Goal: Information Seeking & Learning: Learn about a topic

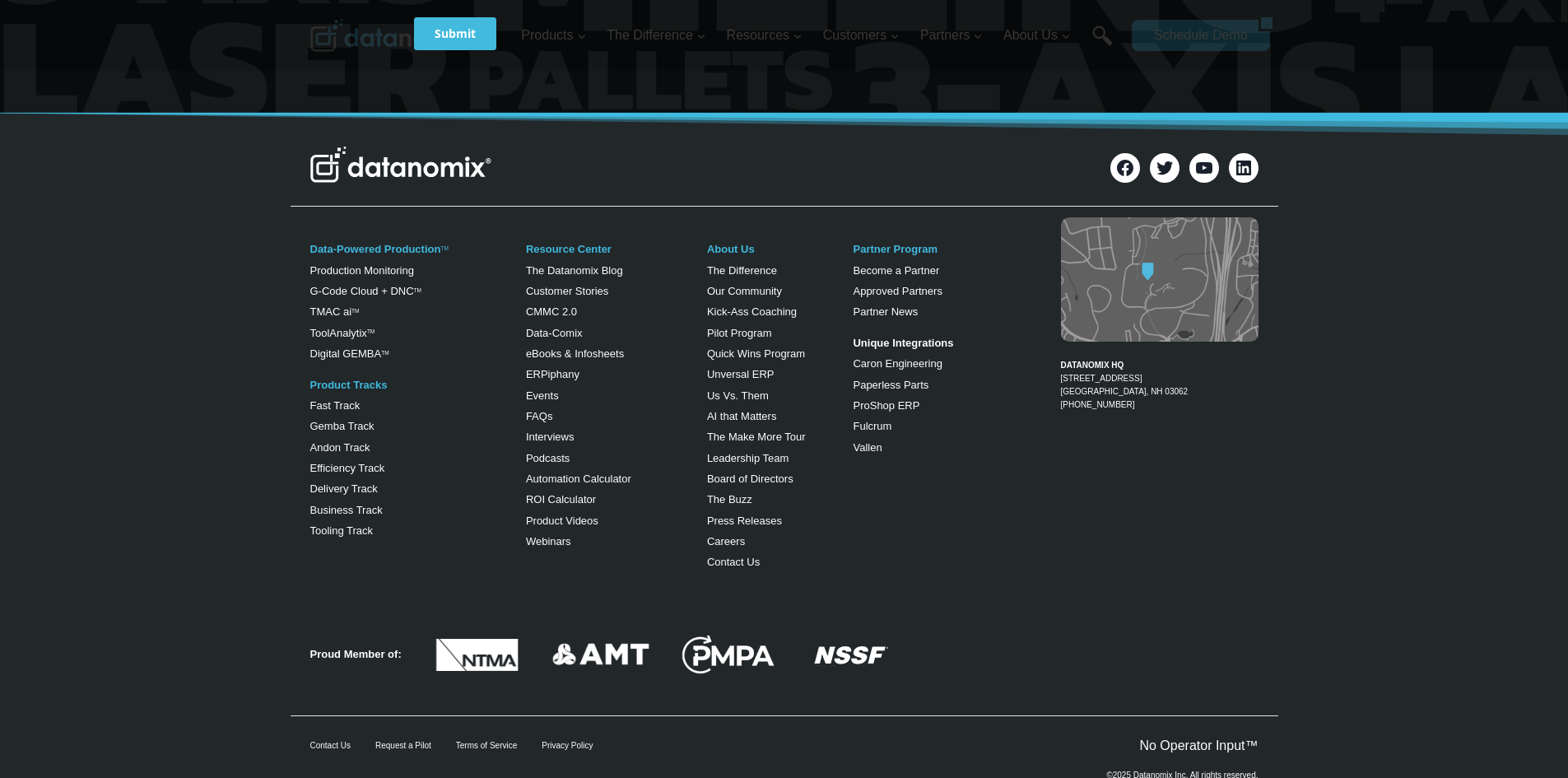
scroll to position [982, 0]
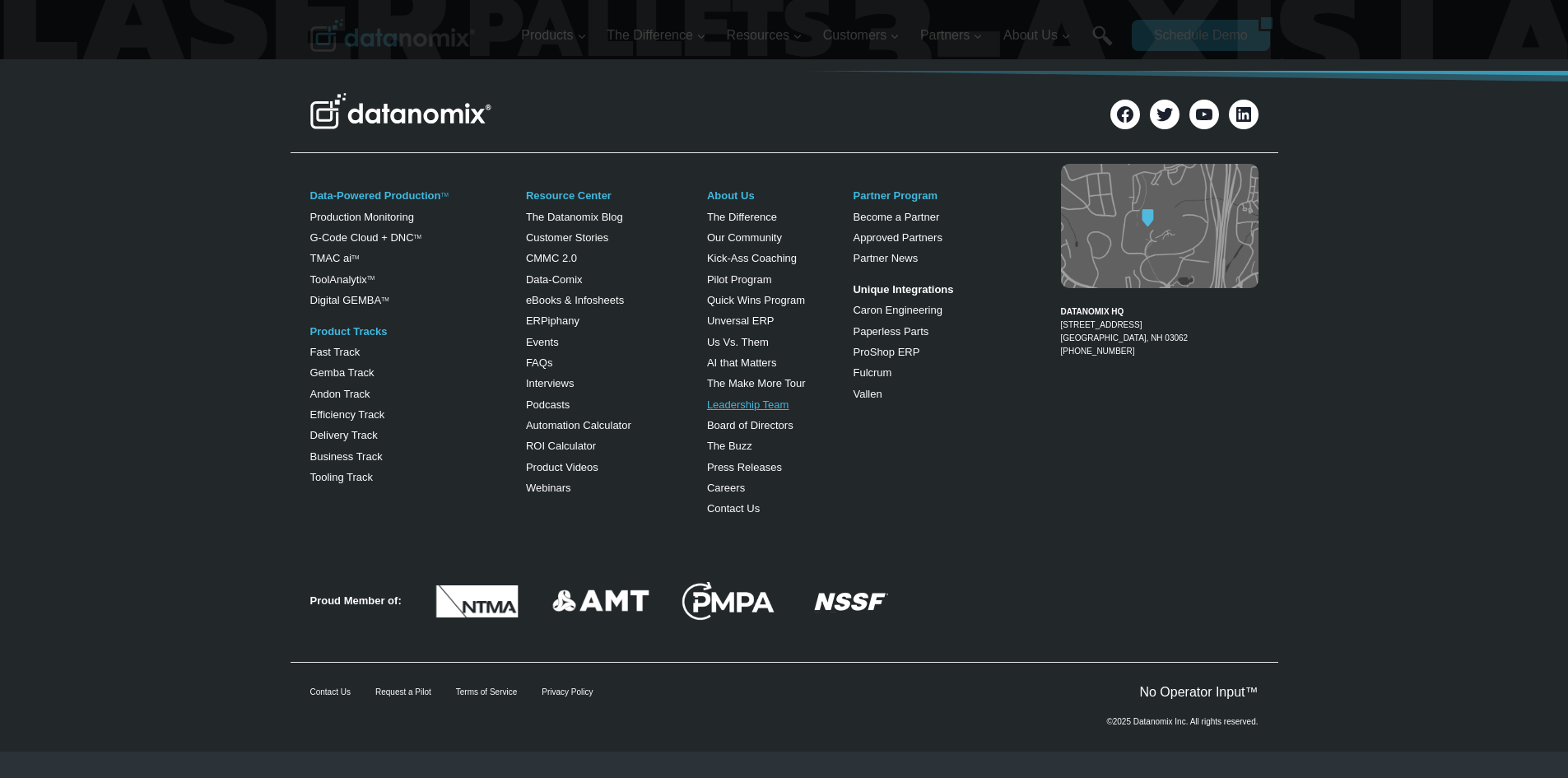
click at [766, 403] on link "Leadership Team" at bounding box center [748, 404] width 82 height 13
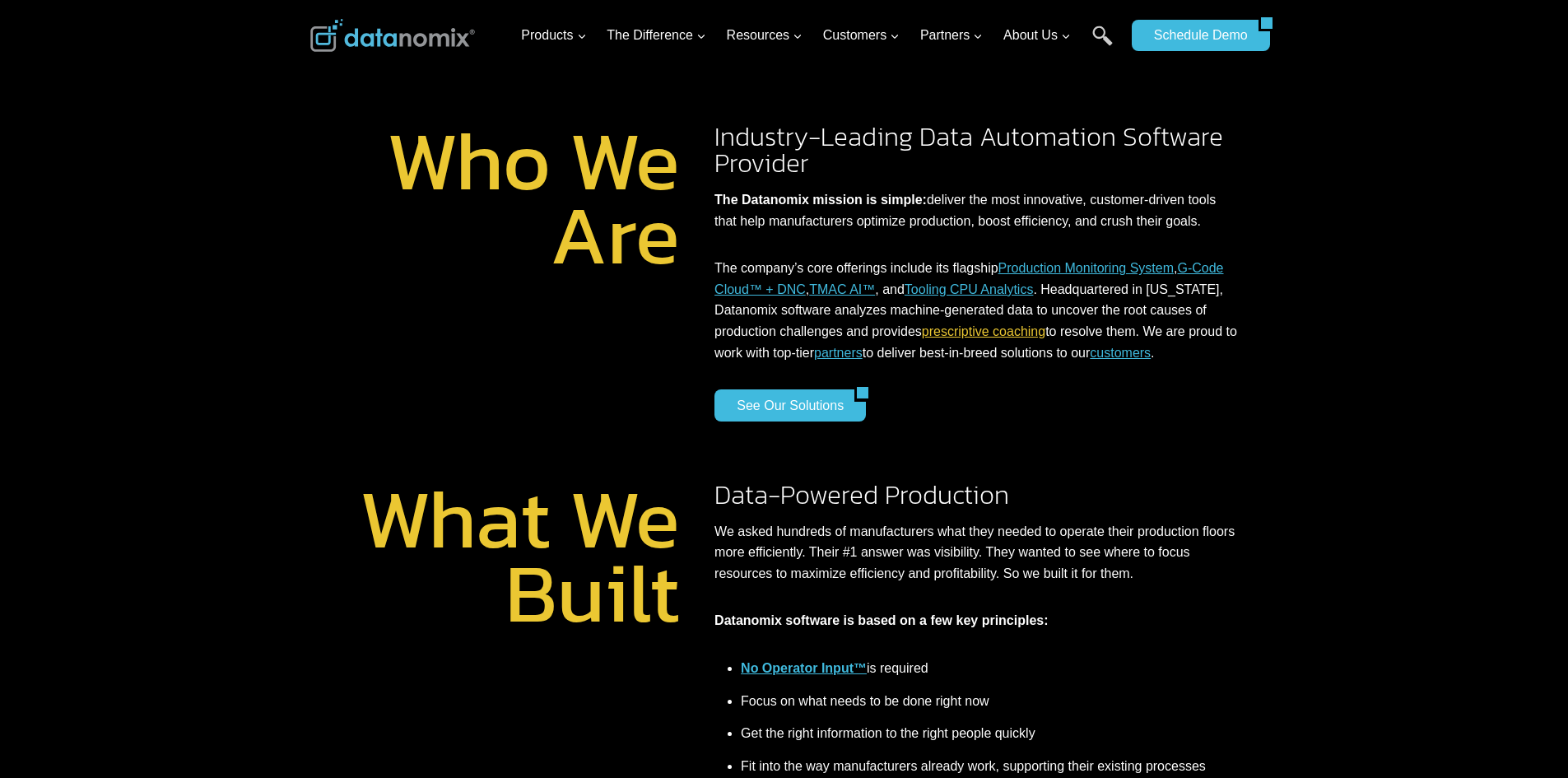
click at [986, 324] on link "prescriptive coaching" at bounding box center [984, 331] width 124 height 14
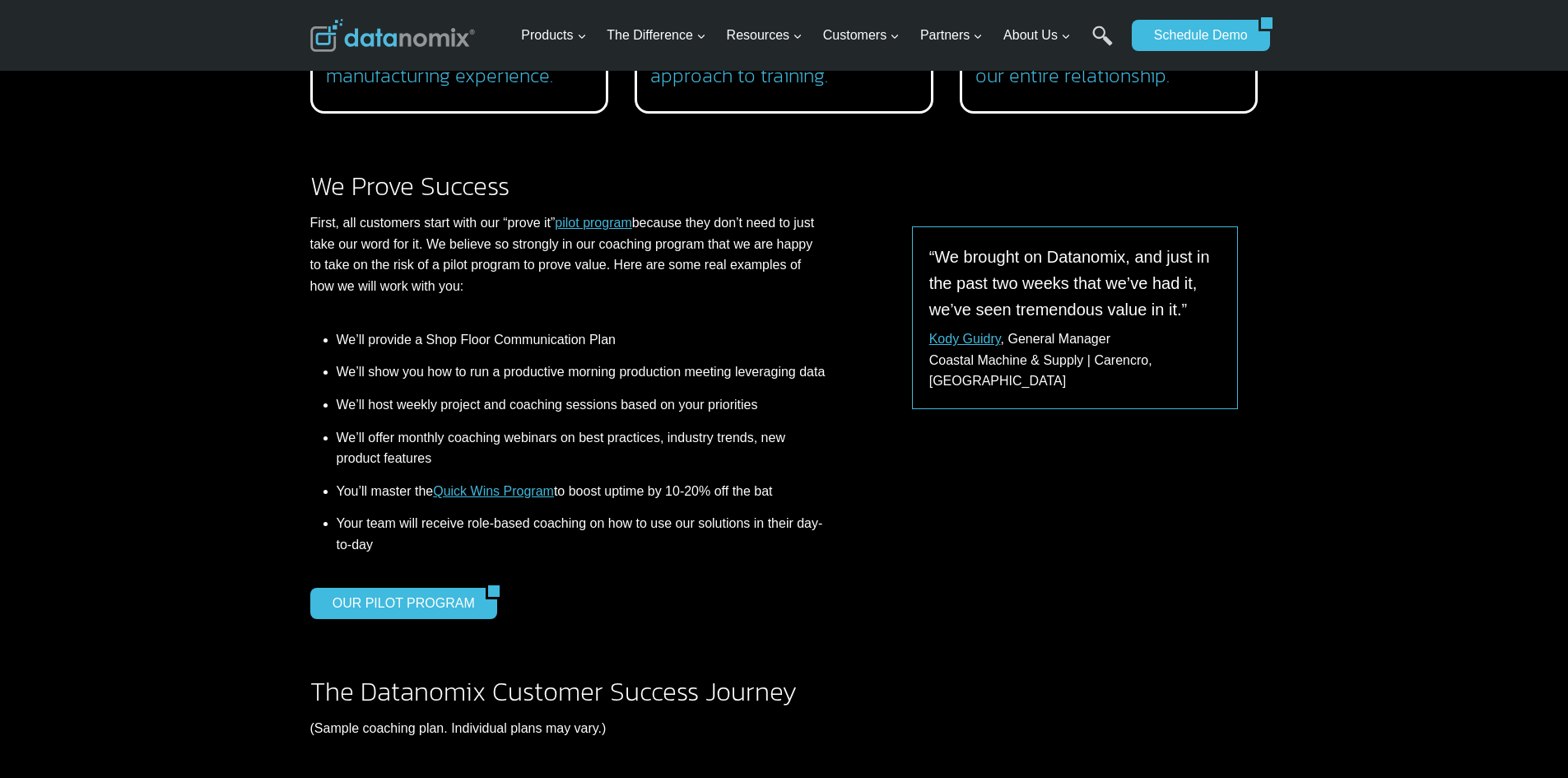
scroll to position [1729, 0]
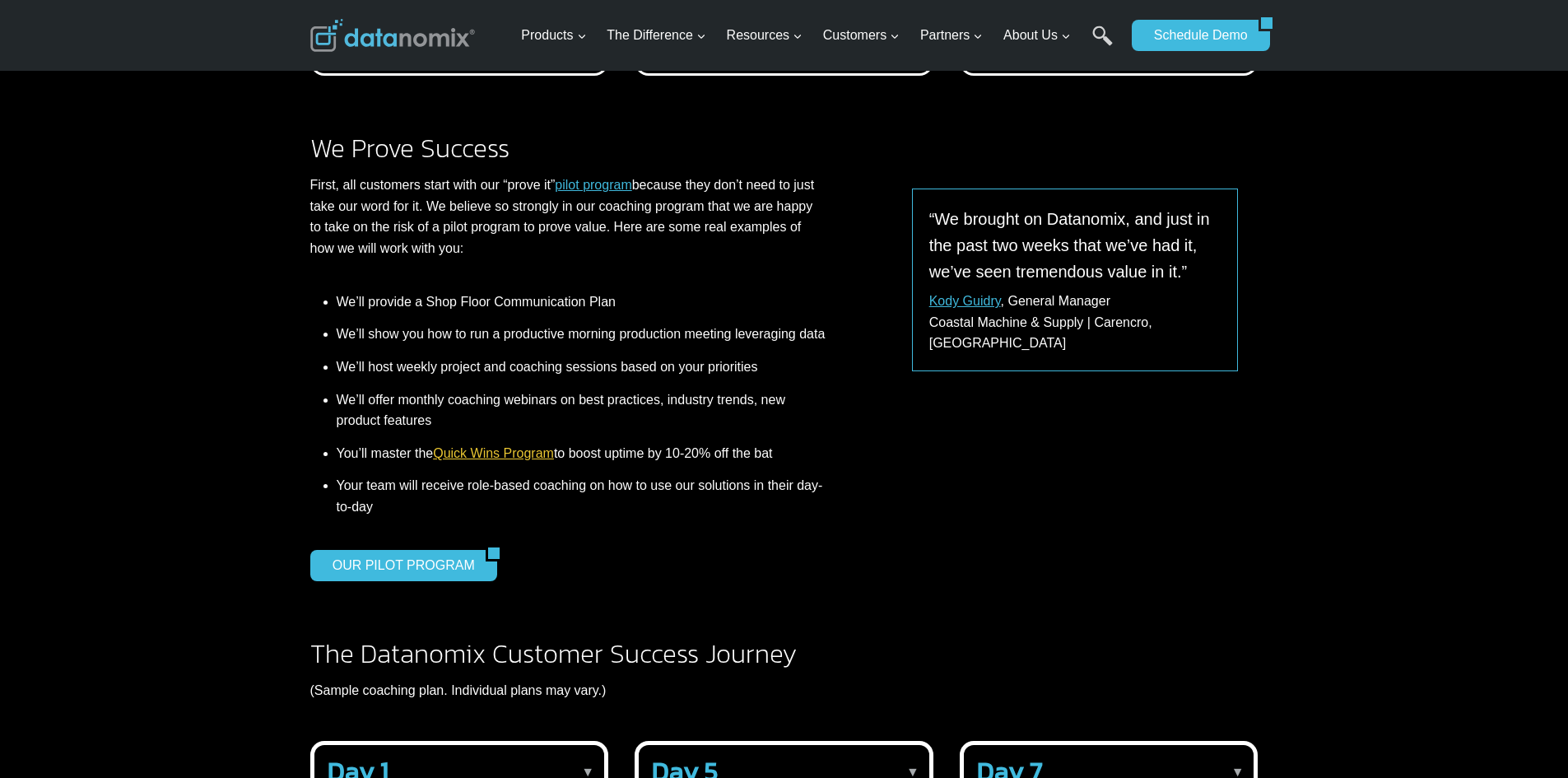
click at [493, 461] on link "Quick Wins Program" at bounding box center [493, 453] width 121 height 14
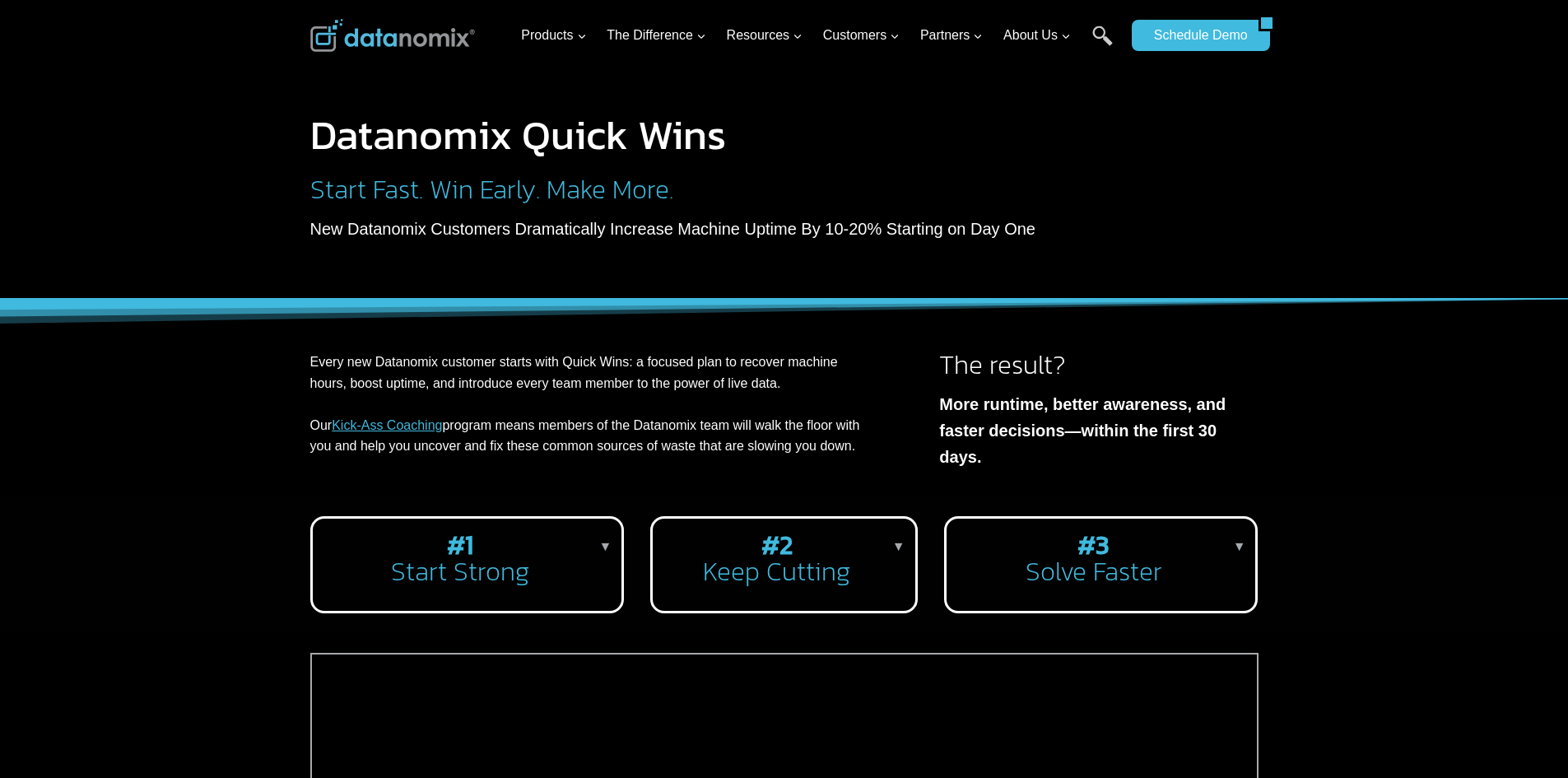
click at [1240, 536] on p "▼" at bounding box center [1240, 547] width 14 height 21
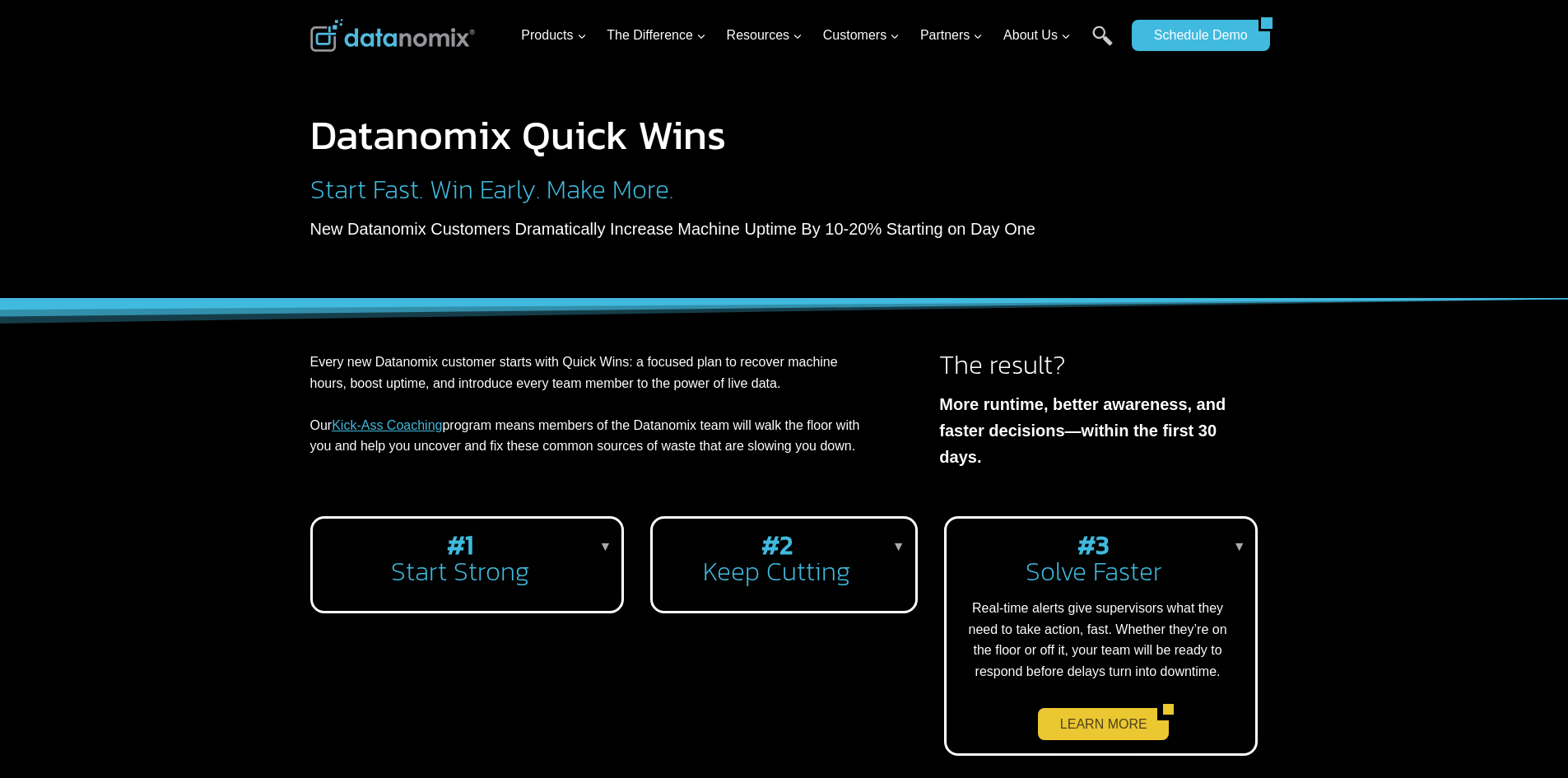
click at [1062, 711] on link "LEARN MORE" at bounding box center [1098, 724] width 120 height 31
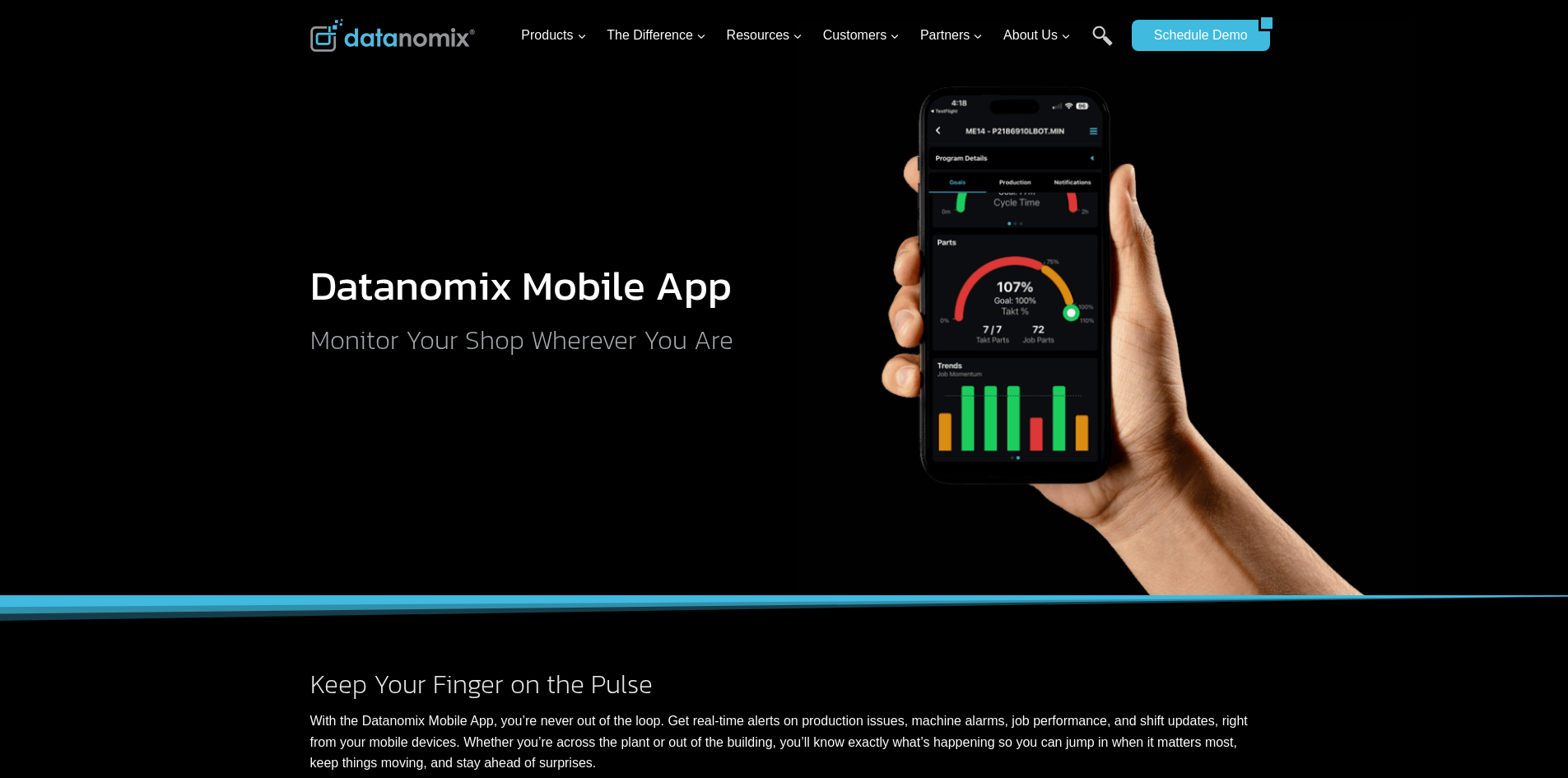
click at [189, 373] on div at bounding box center [784, 298] width 1568 height 596
click at [261, 369] on div at bounding box center [784, 298] width 1568 height 596
